Goal: Task Accomplishment & Management: Complete application form

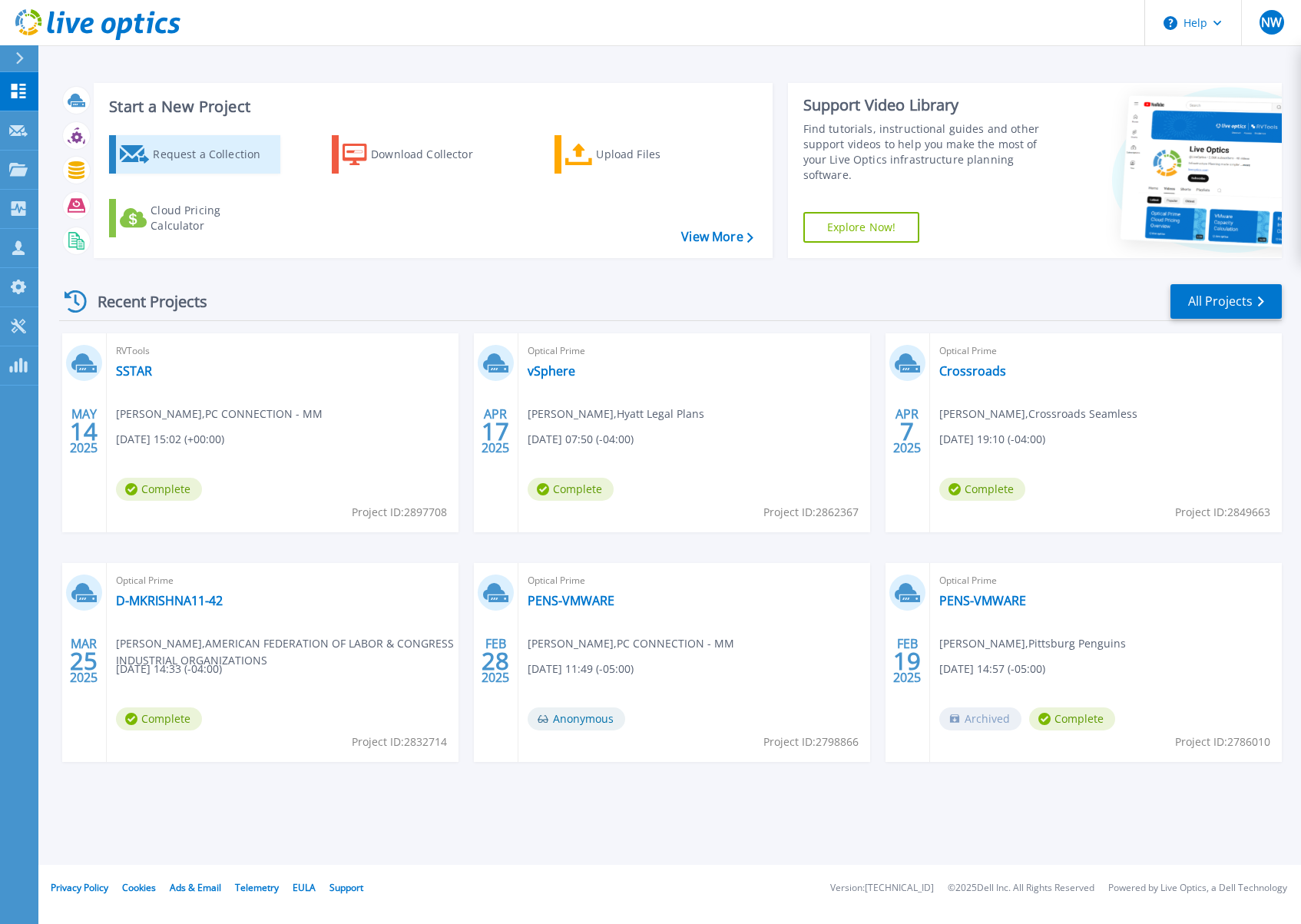
click at [165, 152] on div "Request a Collection" at bounding box center [214, 154] width 123 height 30
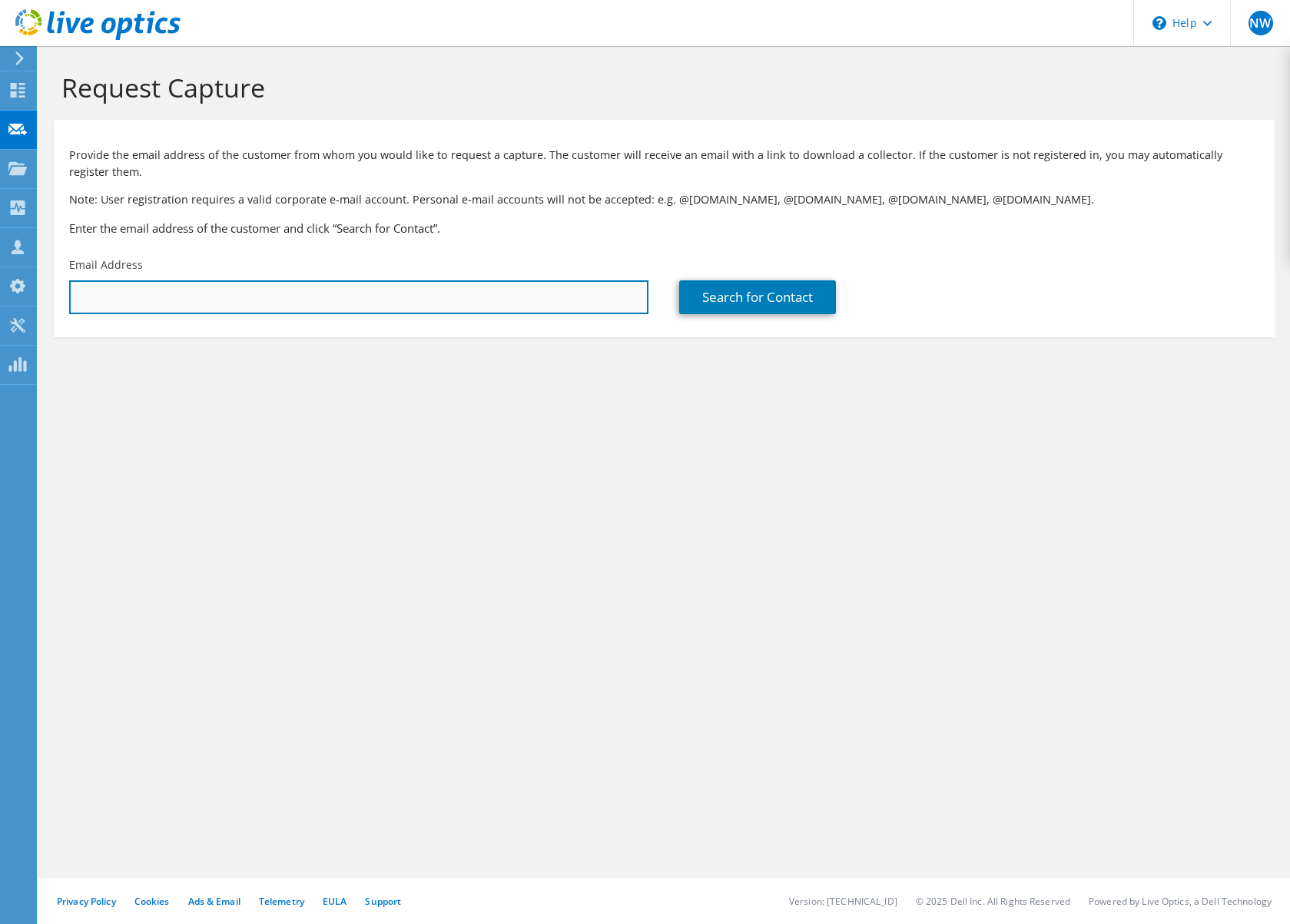
click at [200, 295] on input "text" at bounding box center [358, 297] width 579 height 34
paste input "[PERSON_NAME] <[EMAIL_ADDRESS][DOMAIN_NAME]>"
click at [181, 297] on input "[PERSON_NAME] <[EMAIL_ADDRESS][DOMAIN_NAME]" at bounding box center [358, 297] width 579 height 34
type input "[EMAIL_ADDRESS][DOMAIN_NAME]"
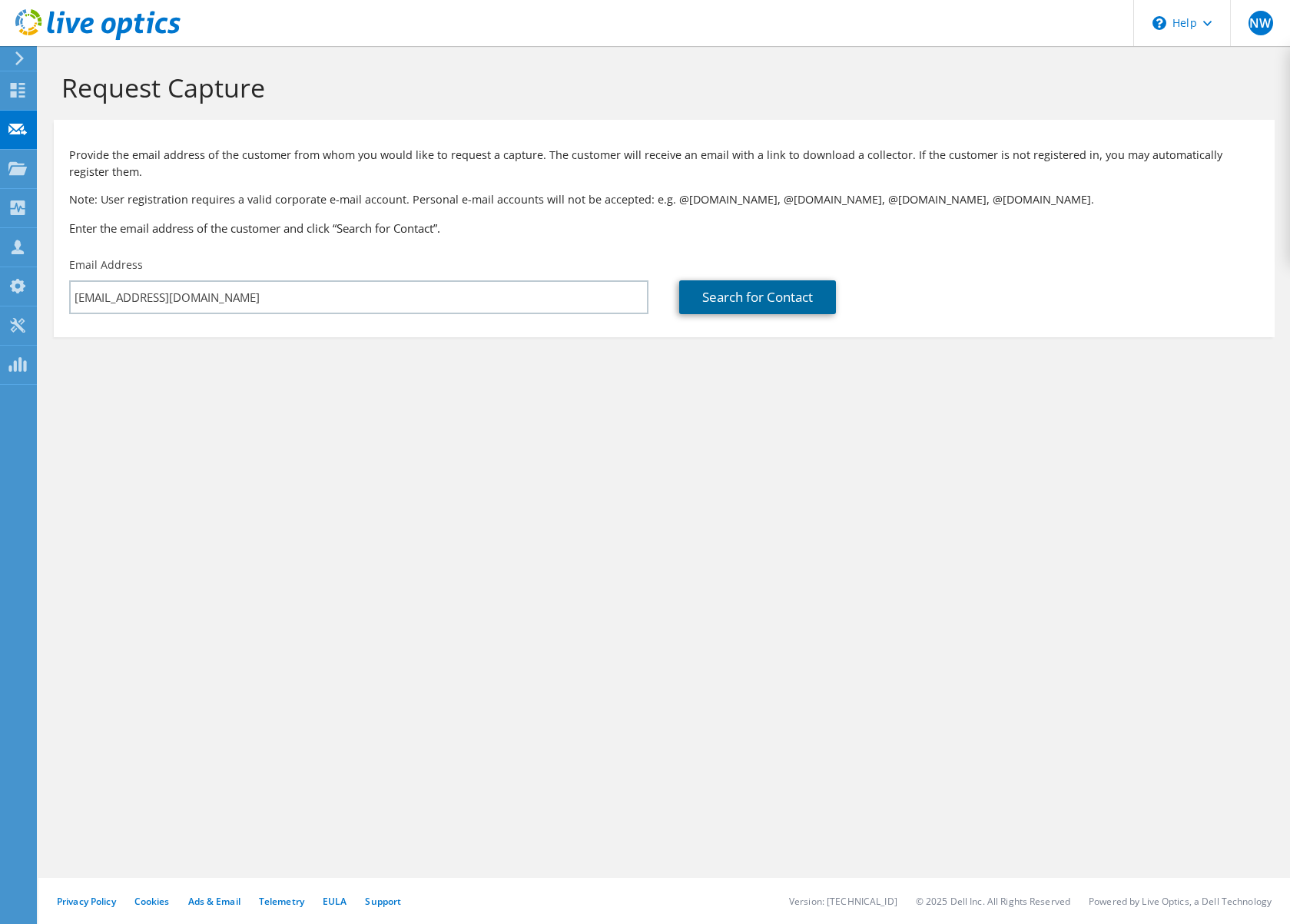
click at [777, 297] on link "Search for Contact" at bounding box center [758, 297] width 157 height 34
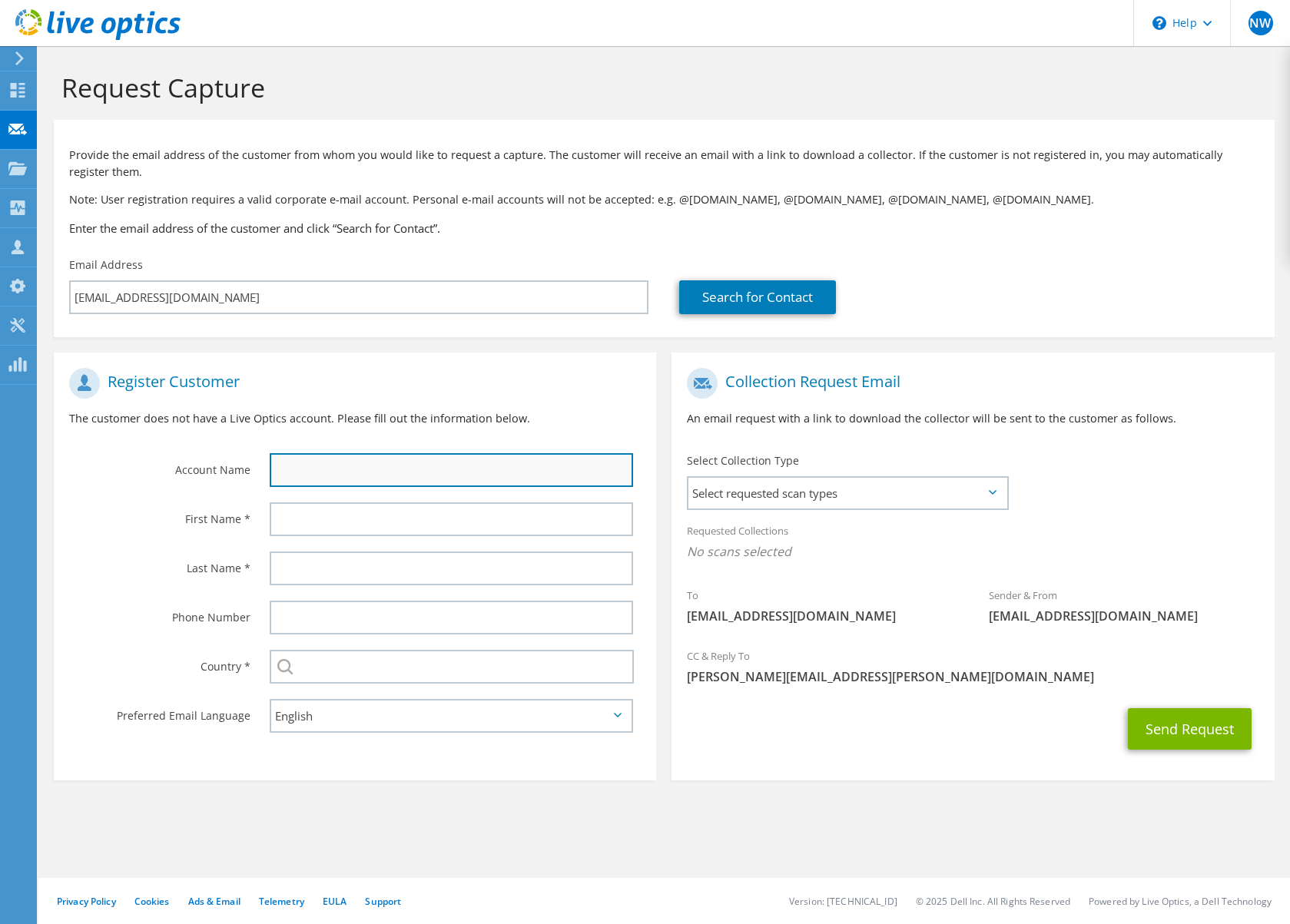
click at [320, 469] on input "text" at bounding box center [451, 470] width 364 height 34
type input "French Oil"
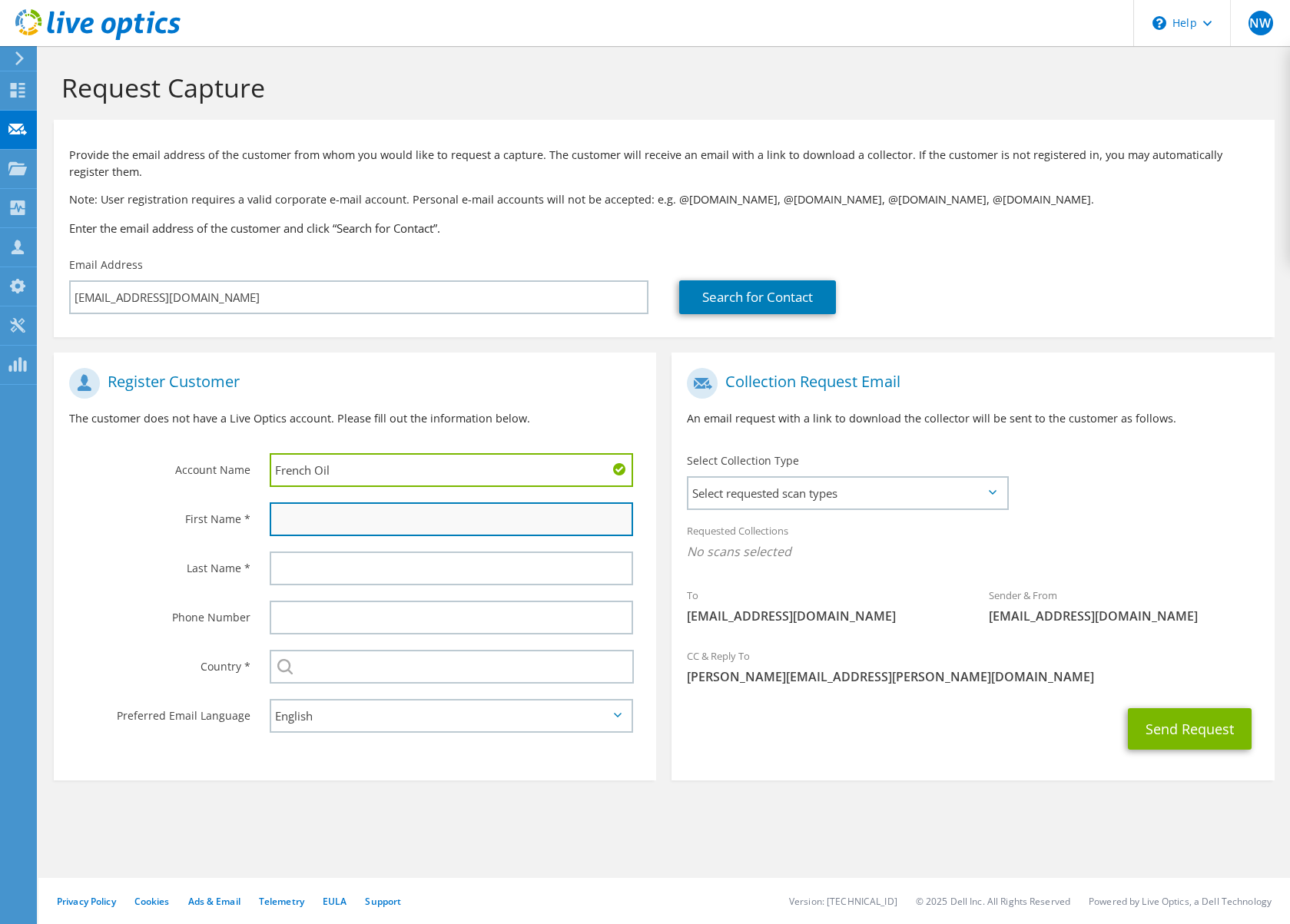
click at [340, 517] on input "text" at bounding box center [451, 520] width 364 height 34
click at [308, 521] on input "text" at bounding box center [451, 520] width 364 height 34
type input "[PERSON_NAME]"
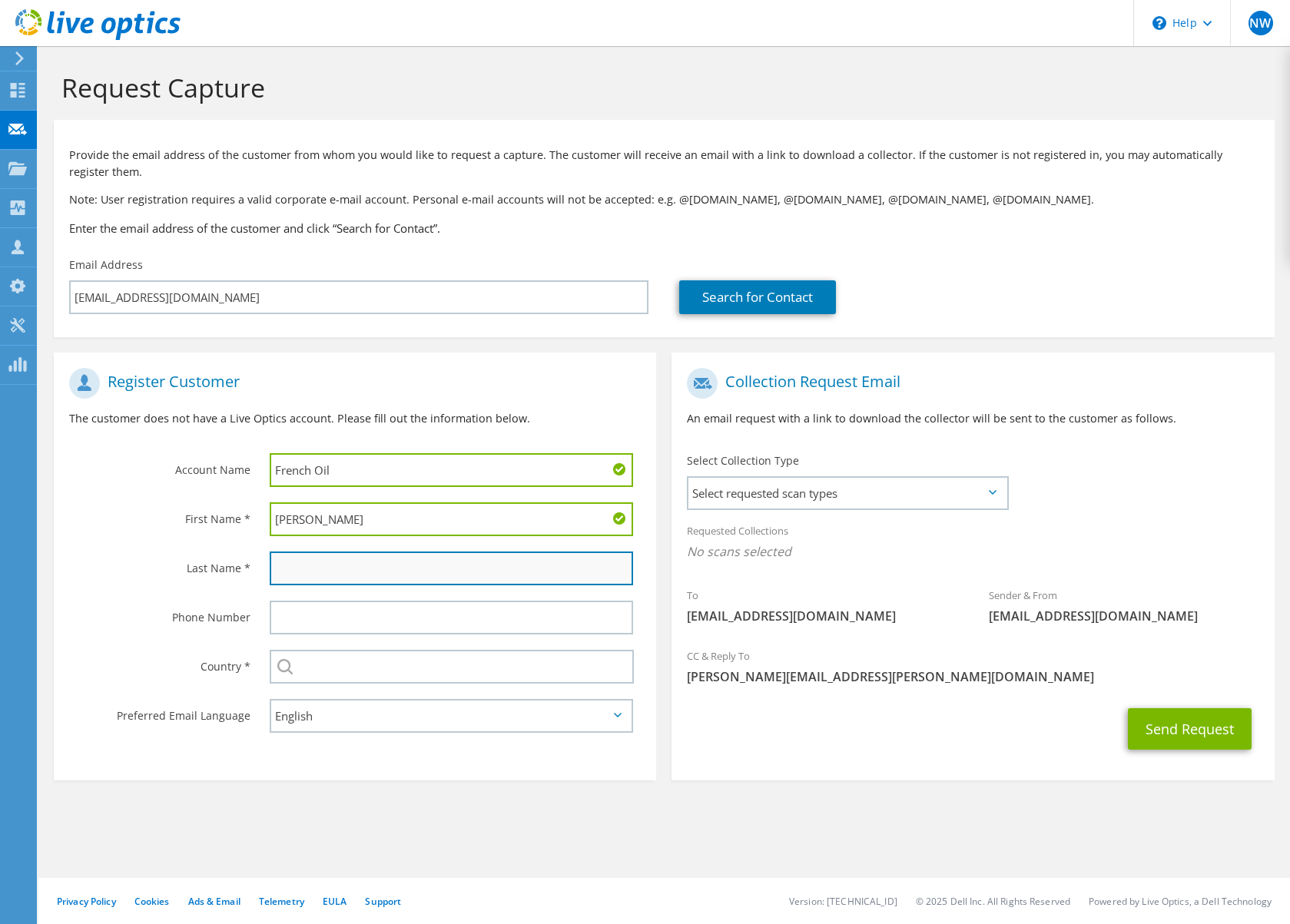
click at [320, 568] on input "text" at bounding box center [451, 568] width 364 height 34
type input "Davidson"
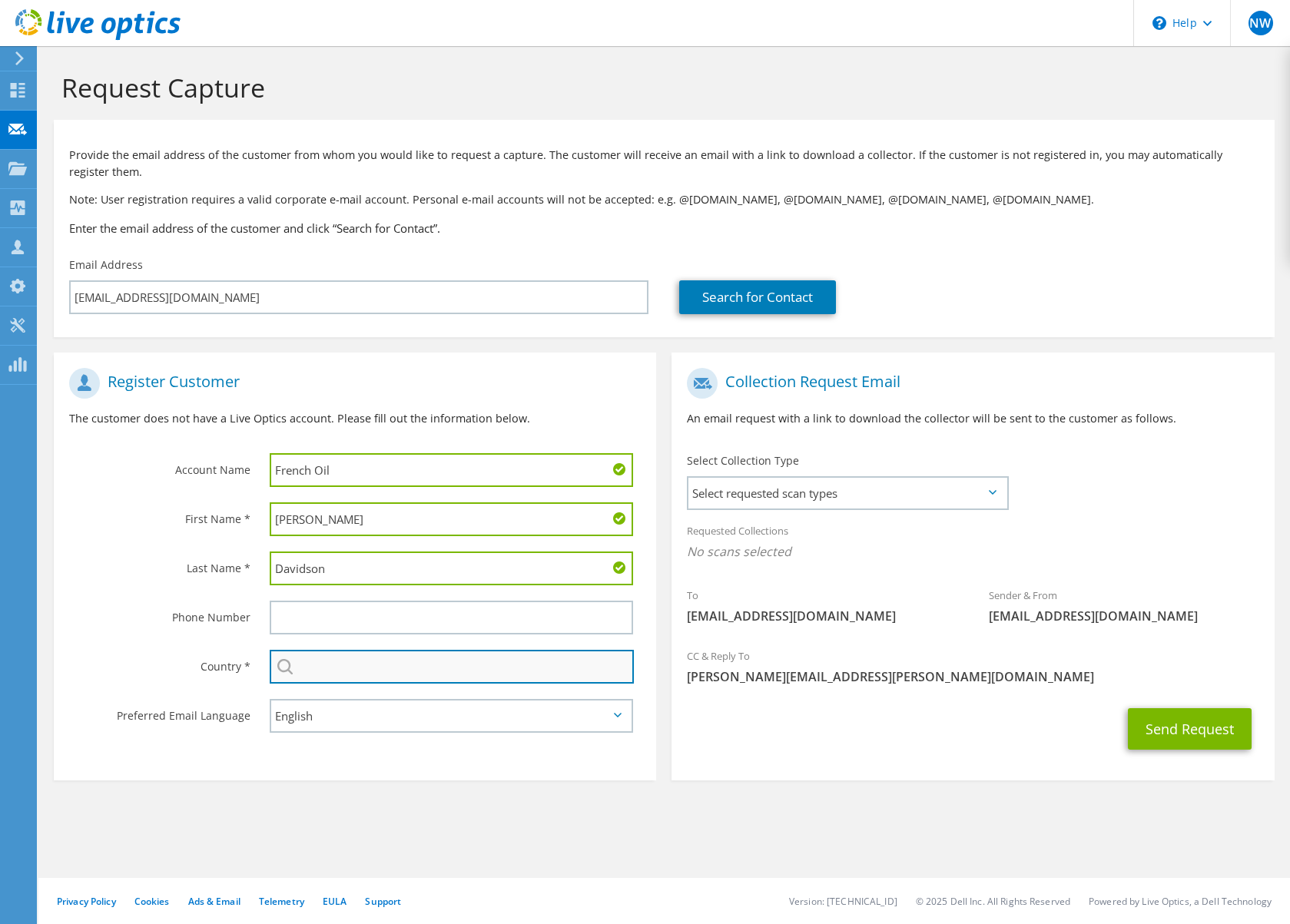
click at [351, 667] on input "text" at bounding box center [452, 667] width 364 height 34
click at [327, 694] on li "[GEOGRAPHIC_DATA]" at bounding box center [452, 694] width 363 height 22
type input "[GEOGRAPHIC_DATA]"
click at [989, 496] on span "Select requested scan types" at bounding box center [846, 493] width 317 height 30
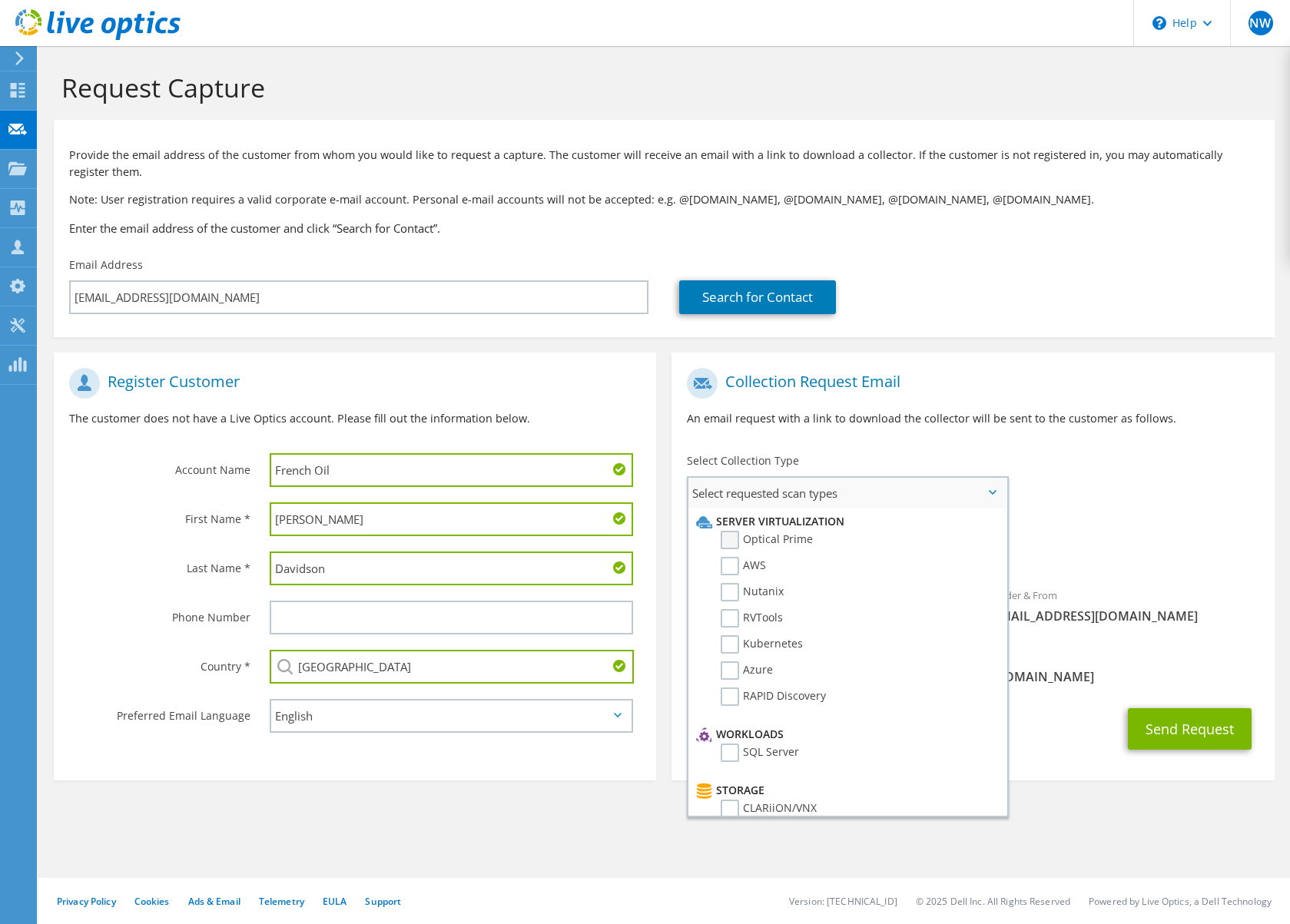
click at [735, 542] on label "Optical Prime" at bounding box center [766, 540] width 92 height 18
click at [0, 0] on input "Optical Prime" at bounding box center [0, 0] width 0 height 0
click at [1232, 522] on div "Requested Collections No scans selected Optical Prime" at bounding box center [972, 545] width 602 height 62
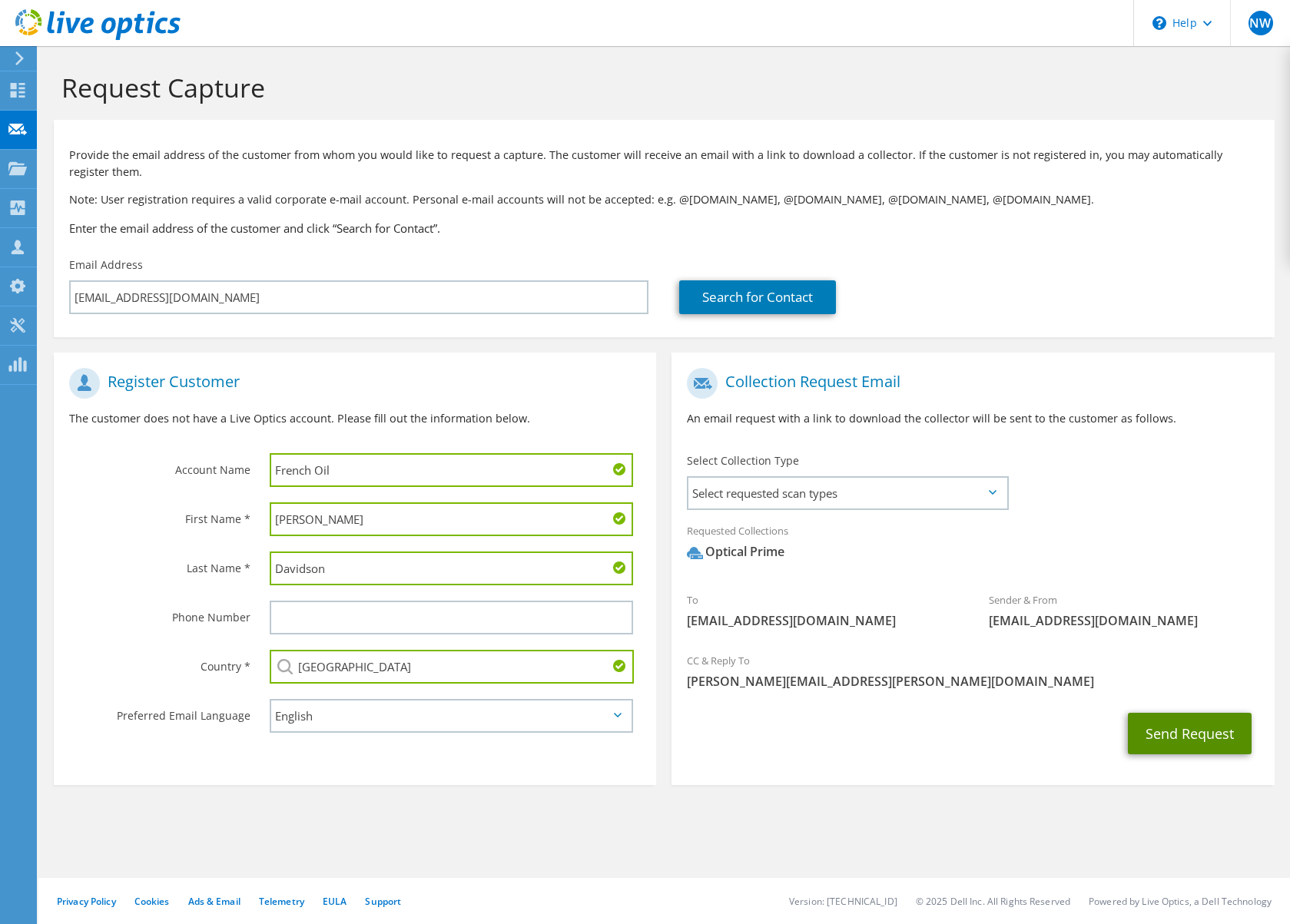
click at [1192, 733] on button "Send Request" at bounding box center [1189, 734] width 124 height 42
